Goal: Find specific page/section: Find specific page/section

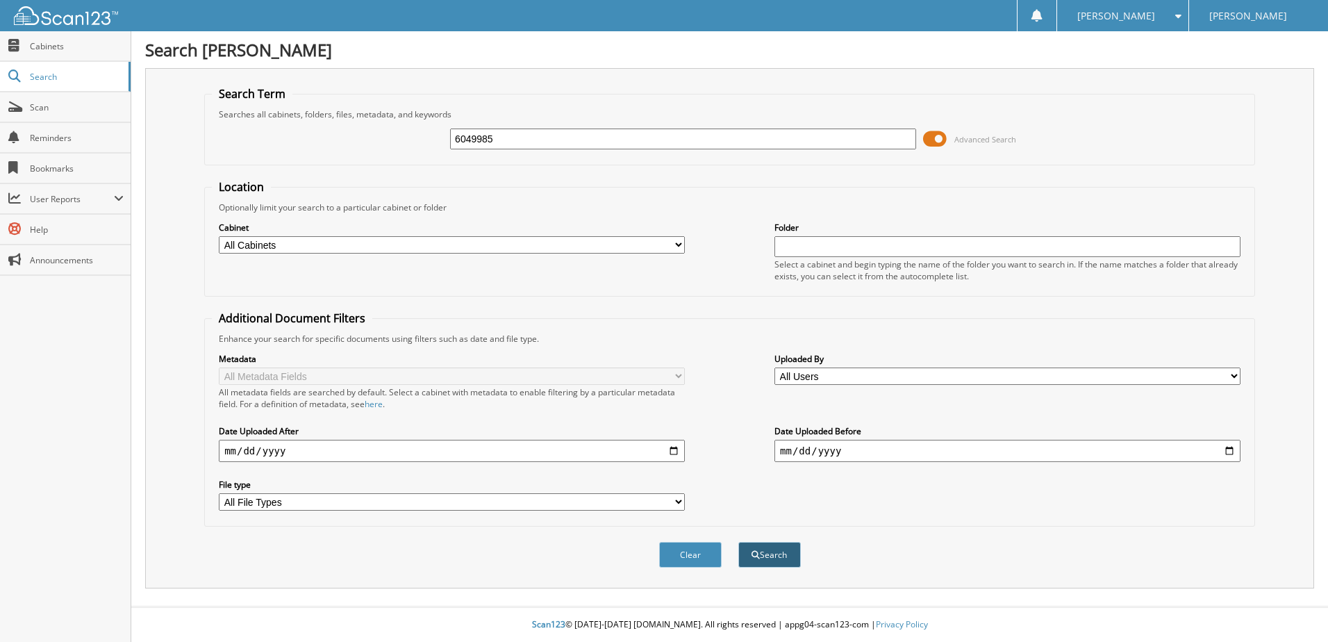
type input "6049985"
click at [766, 554] on button "Search" at bounding box center [769, 555] width 63 height 26
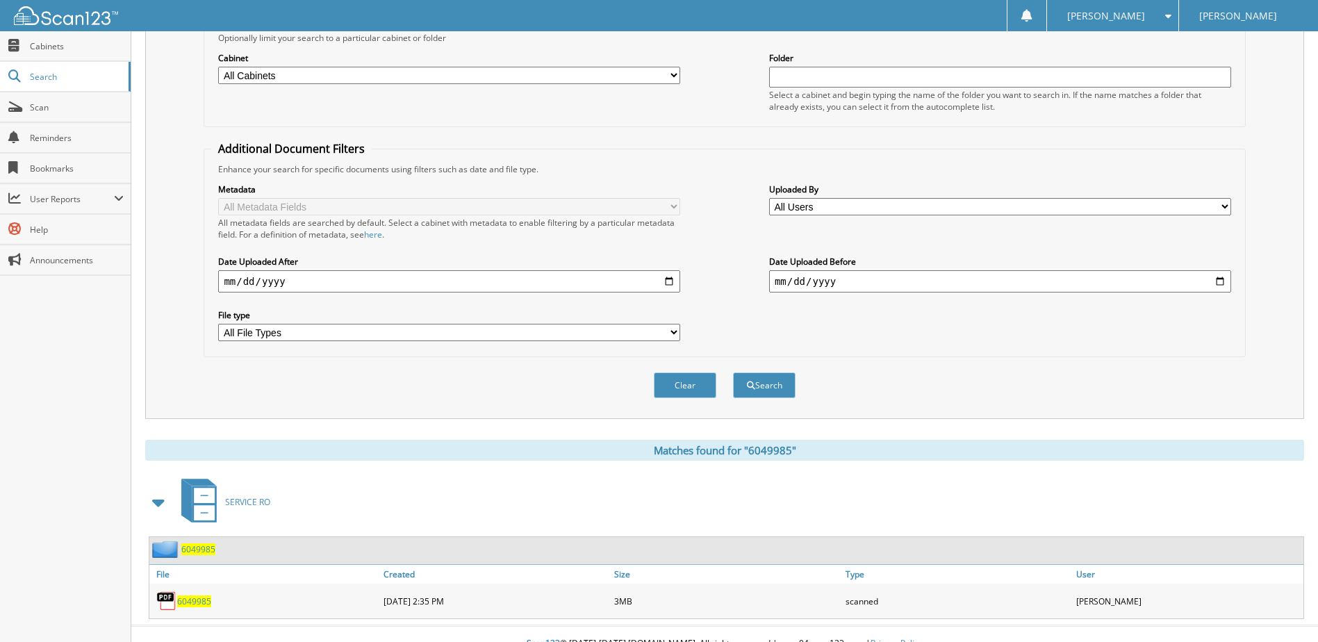
scroll to position [189, 0]
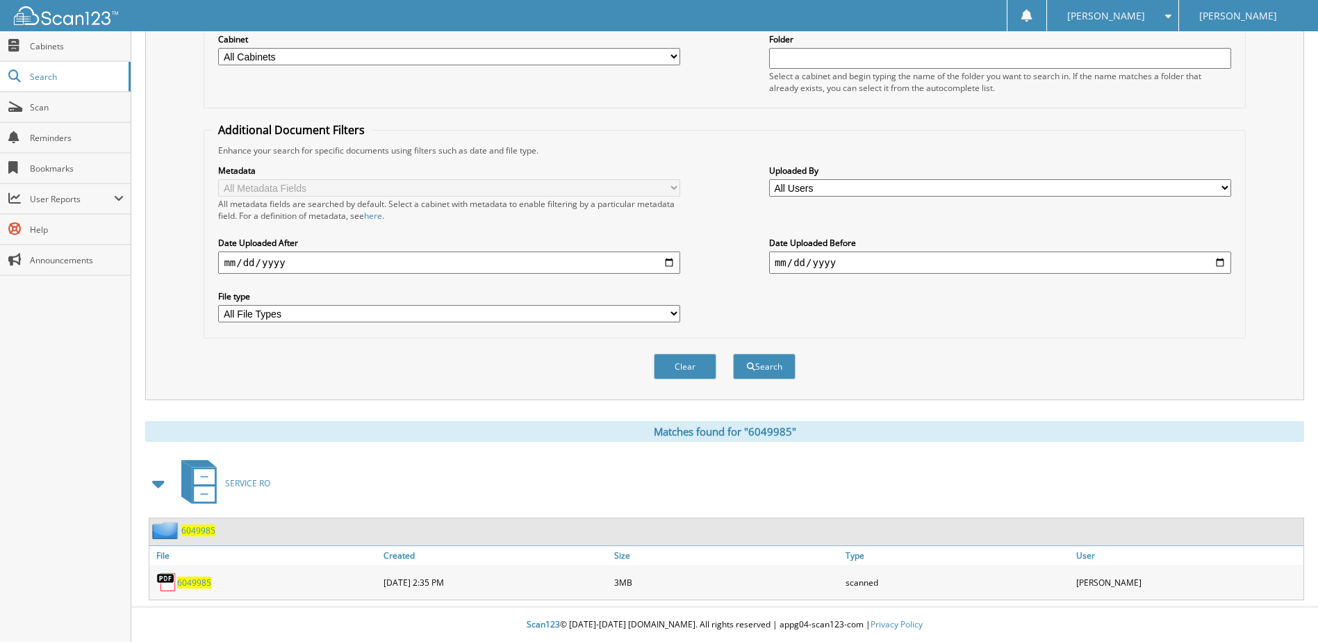
click at [205, 524] on span "6049985" at bounding box center [198, 530] width 34 height 12
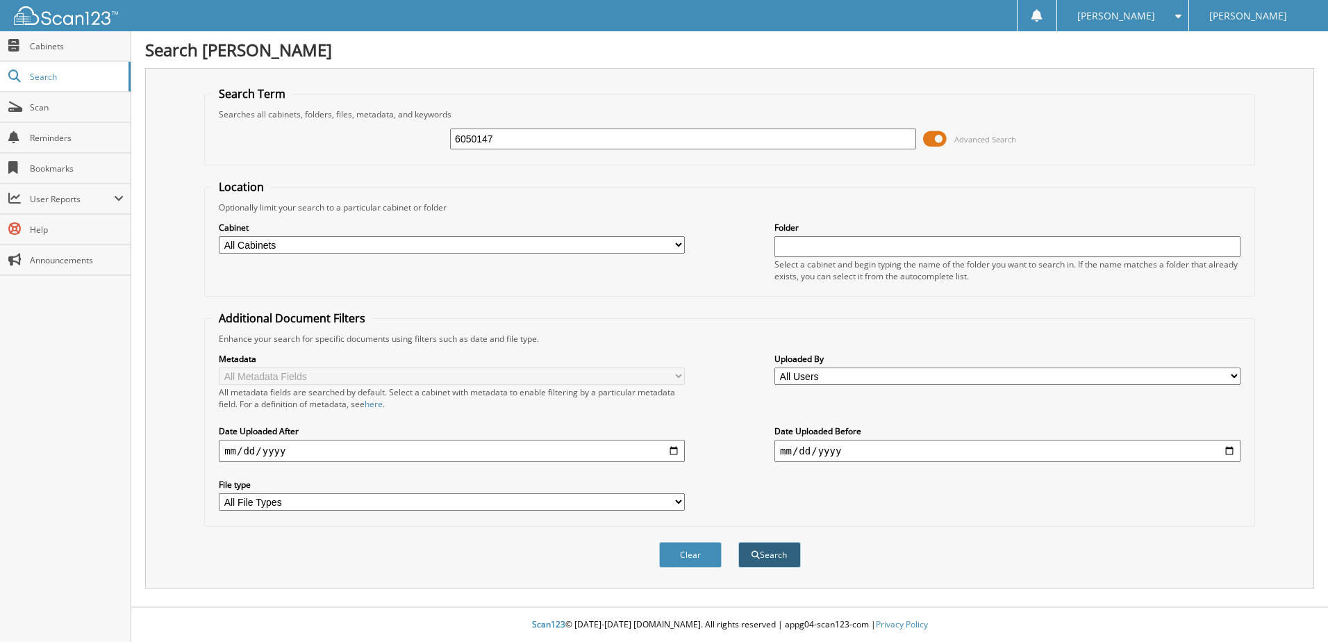
type input "6050147"
click at [763, 552] on button "Search" at bounding box center [769, 555] width 63 height 26
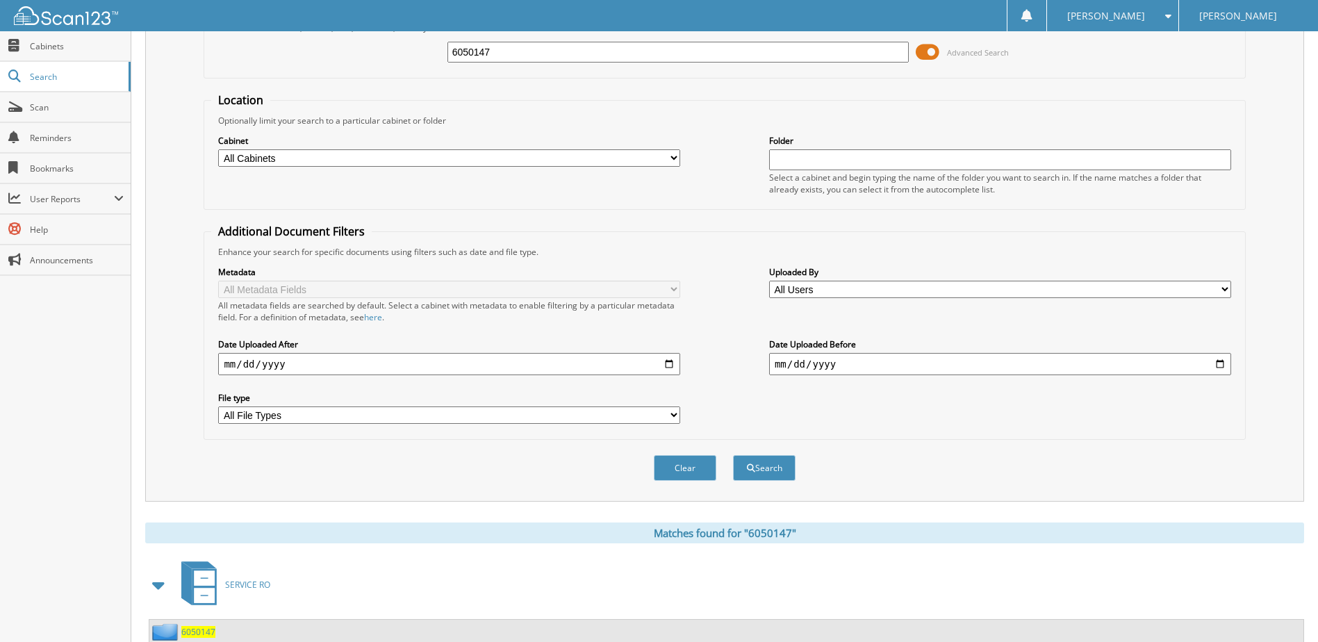
scroll to position [189, 0]
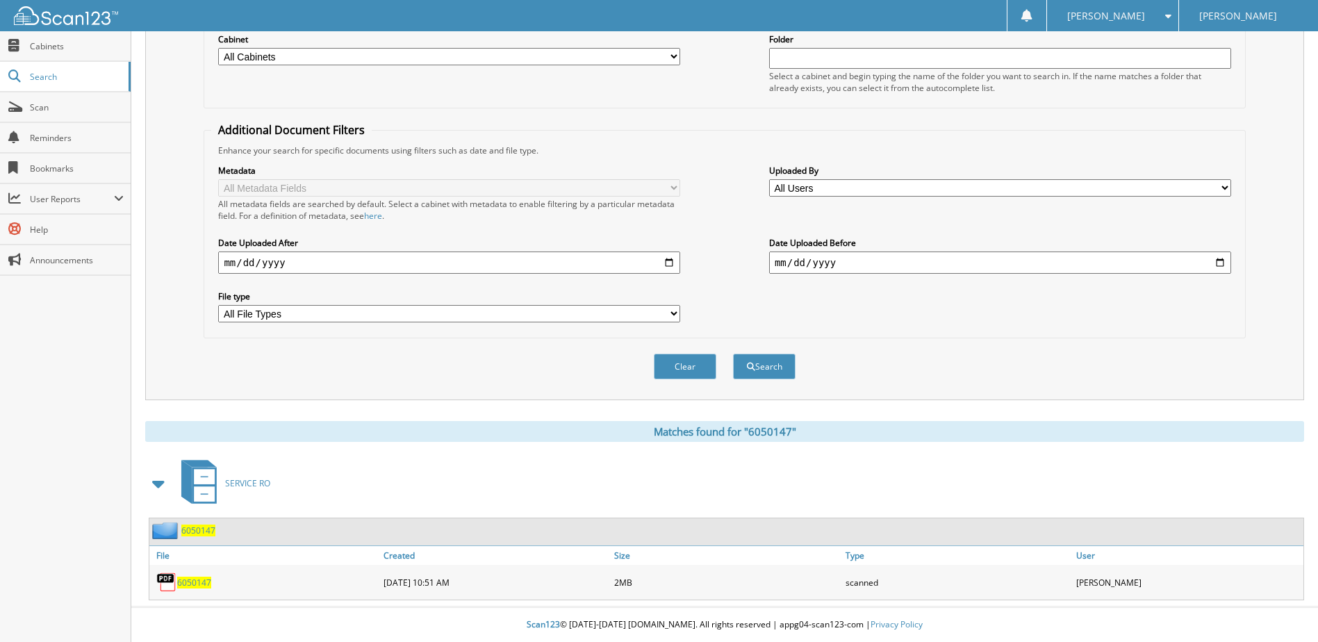
click at [206, 536] on span "6050147" at bounding box center [198, 530] width 34 height 12
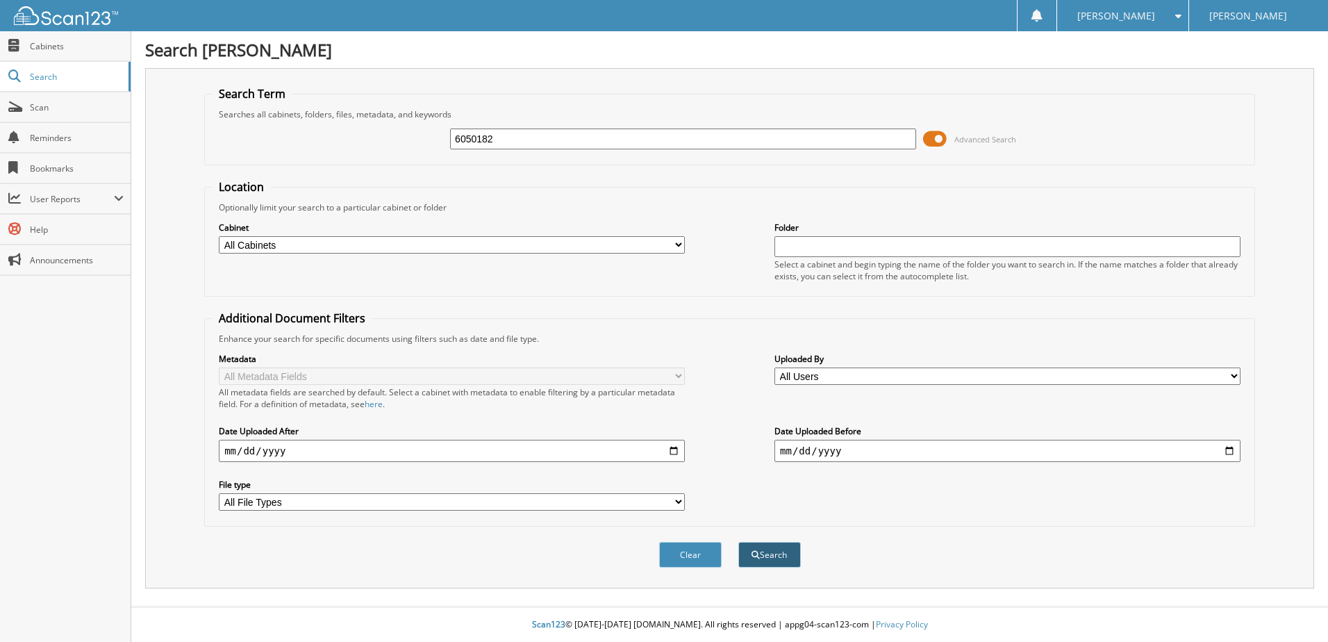
type input "6050182"
click at [777, 558] on button "Search" at bounding box center [769, 555] width 63 height 26
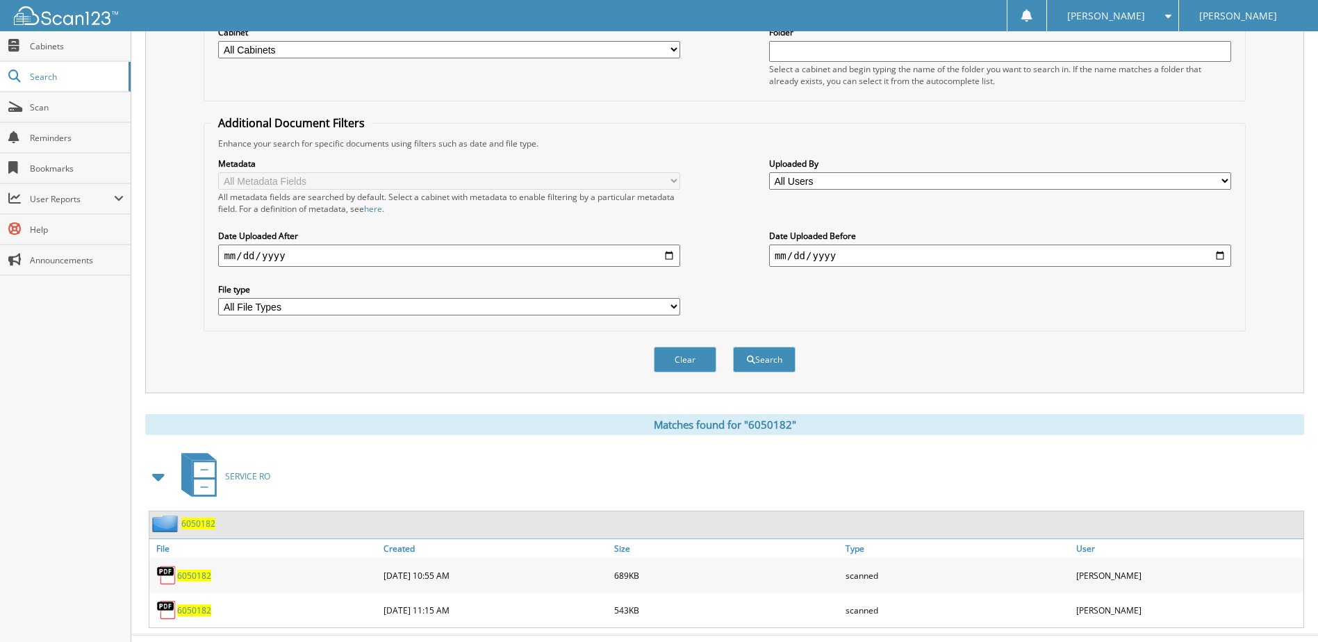
scroll to position [224, 0]
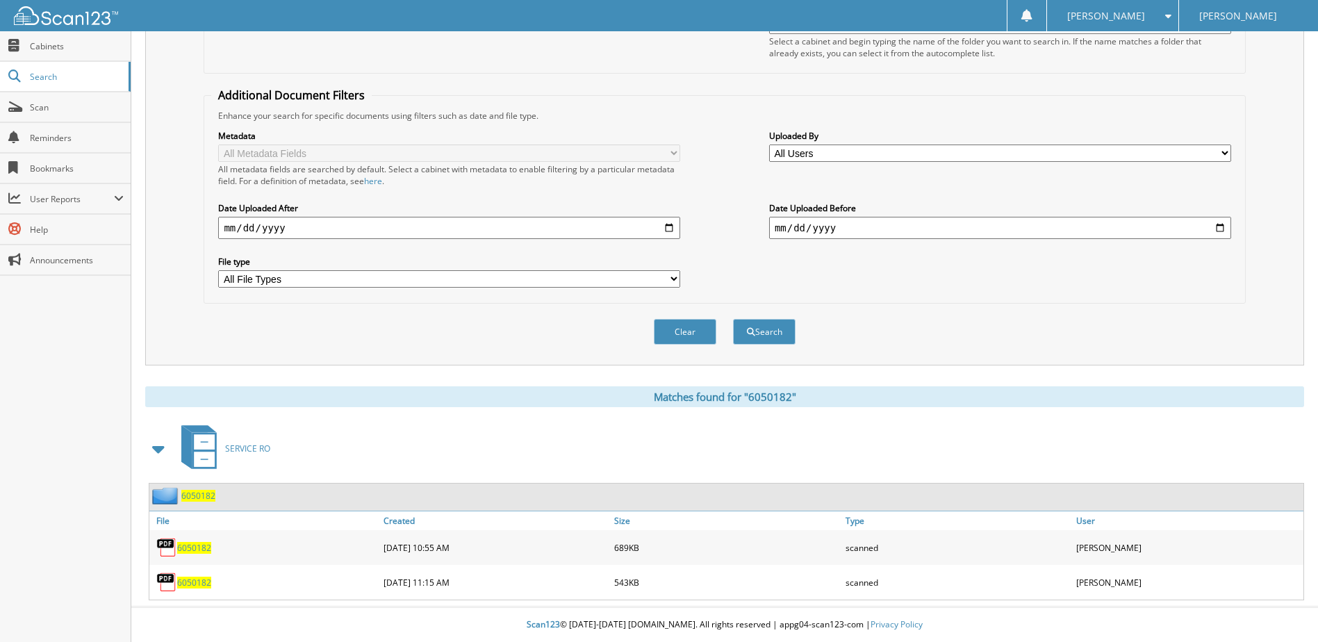
click at [201, 491] on span "6050182" at bounding box center [198, 496] width 34 height 12
